Goal: Task Accomplishment & Management: Manage account settings

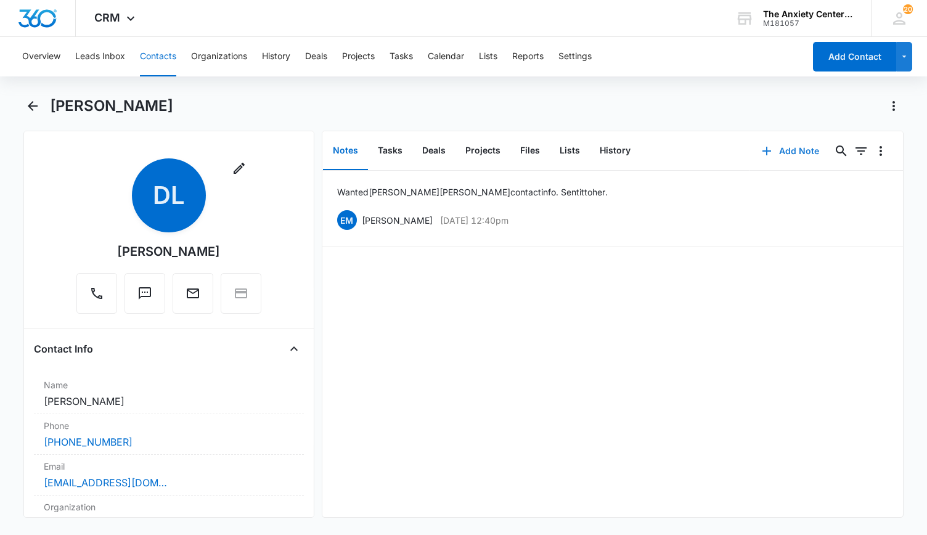
scroll to position [431, 0]
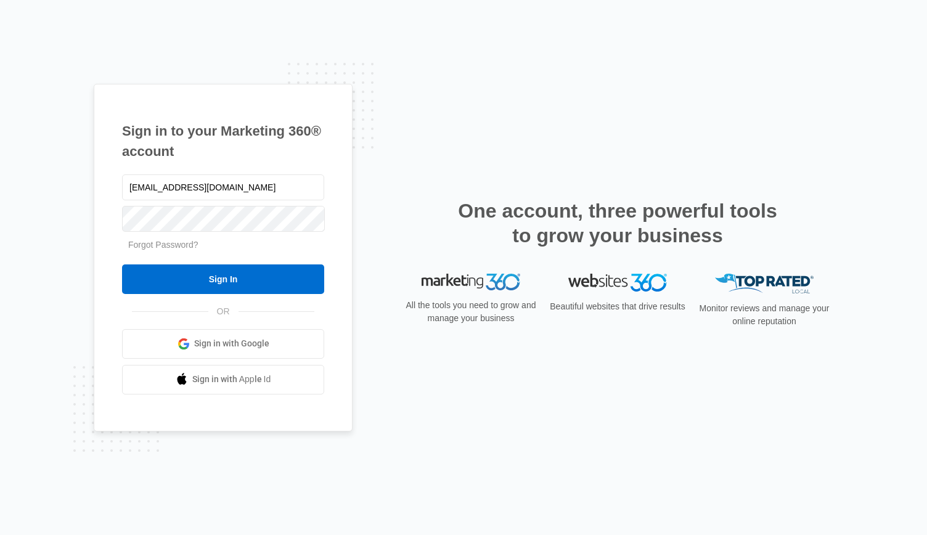
type input "emarker.renew@gmail.com"
click at [122, 264] on input "Sign In" at bounding box center [223, 279] width 202 height 30
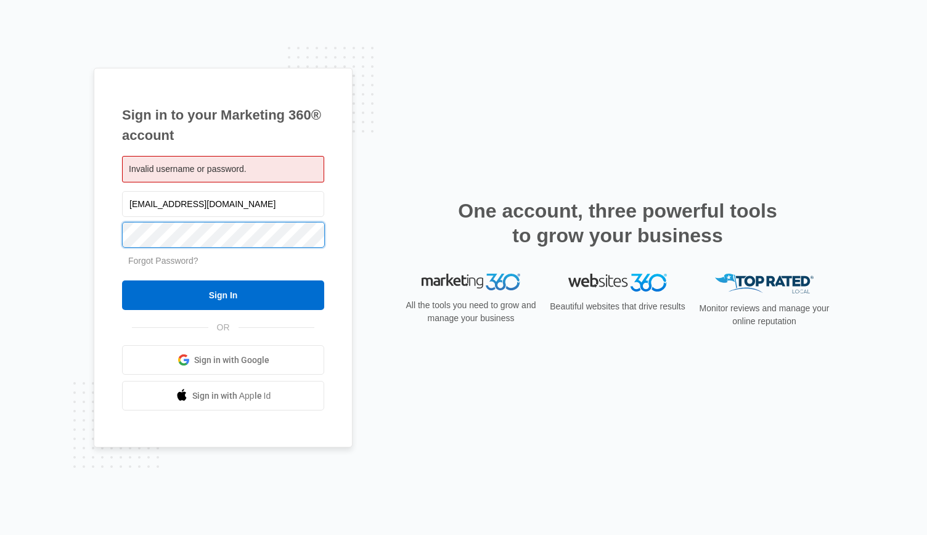
click at [122, 280] on input "Sign In" at bounding box center [223, 295] width 202 height 30
